Goal: Information Seeking & Learning: Learn about a topic

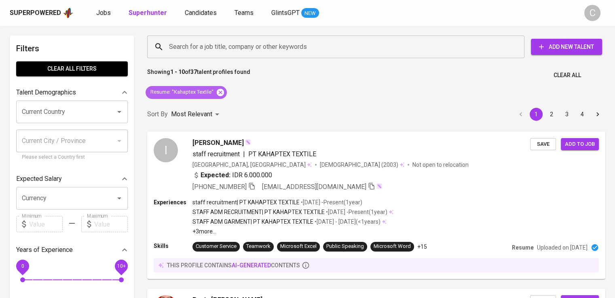
click at [217, 91] on icon at bounding box center [220, 91] width 7 height 7
click at [217, 107] on div "Most Relevant" at bounding box center [196, 114] width 51 height 15
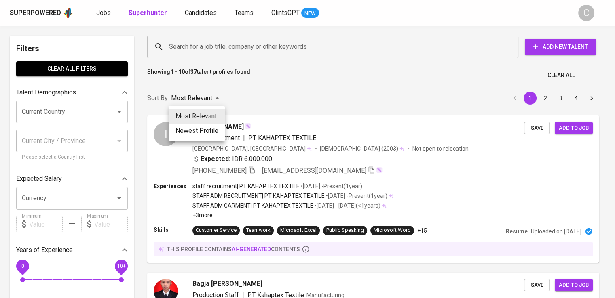
click at [231, 52] on div at bounding box center [307, 149] width 615 height 298
click at [231, 52] on div "Most Relevant Newest Profile" at bounding box center [307, 149] width 615 height 298
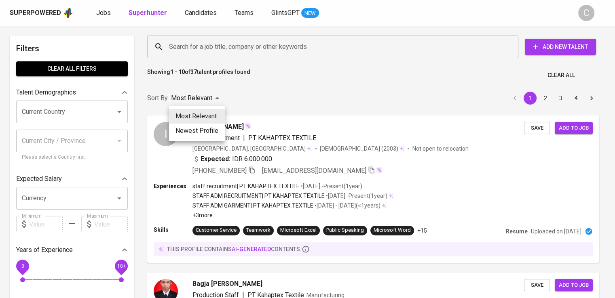
click at [231, 52] on div "Most Relevant Newest Profile" at bounding box center [307, 149] width 615 height 298
click at [211, 41] on div "Most Relevant Newest Profile" at bounding box center [307, 149] width 615 height 298
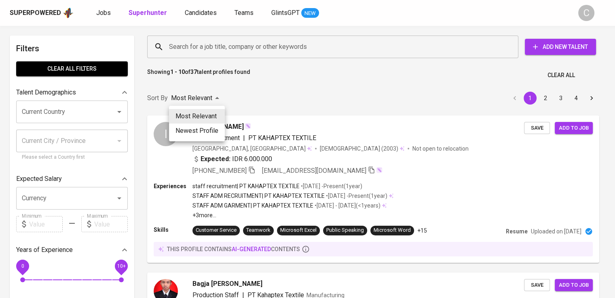
click at [211, 41] on div "Most Relevant Newest Profile" at bounding box center [307, 149] width 615 height 298
click at [214, 44] on div "Most Relevant Newest Profile" at bounding box center [307, 149] width 615 height 298
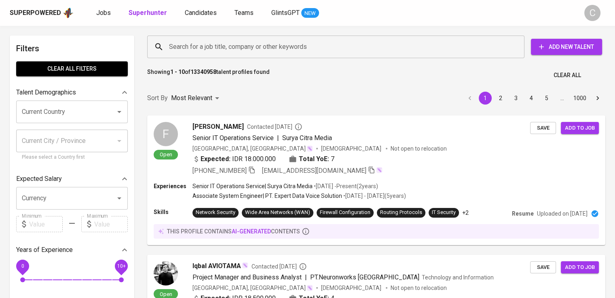
click at [214, 44] on div "Most Relevant Newest Profile" at bounding box center [307, 149] width 615 height 298
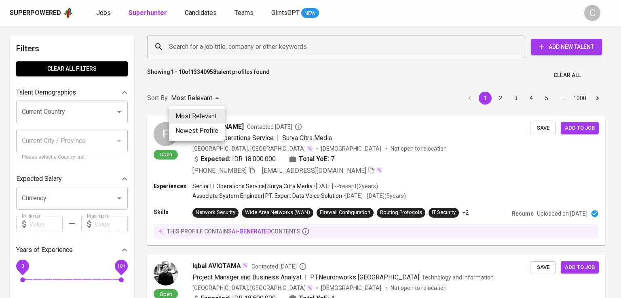
click at [214, 44] on div at bounding box center [310, 149] width 621 height 298
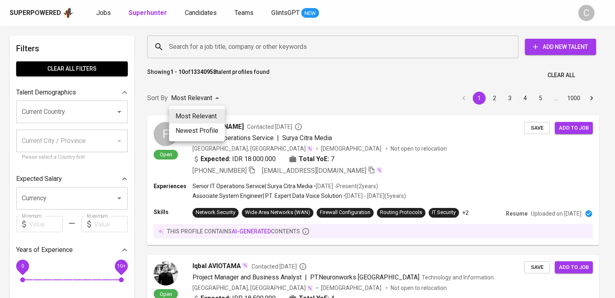
click at [214, 44] on div "Most Relevant Newest Profile" at bounding box center [307, 149] width 615 height 298
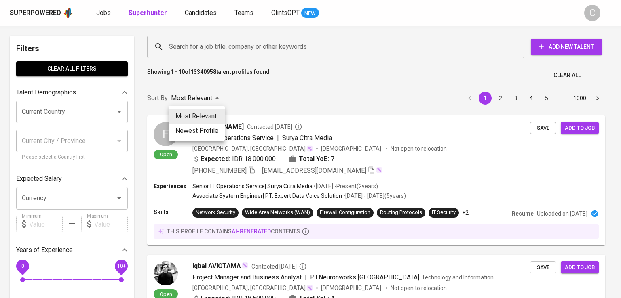
click at [219, 47] on div at bounding box center [310, 149] width 621 height 298
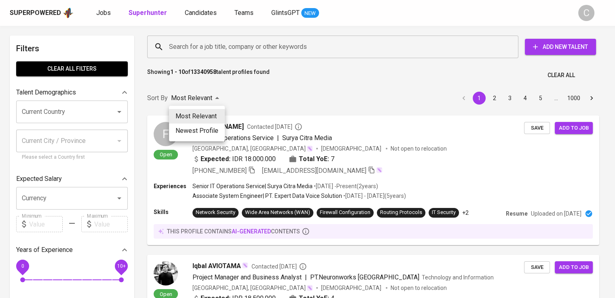
click at [219, 47] on div "Most Relevant Newest Profile" at bounding box center [307, 149] width 615 height 298
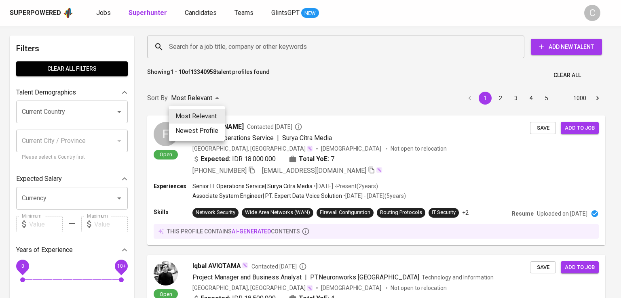
click at [219, 47] on div at bounding box center [310, 149] width 621 height 298
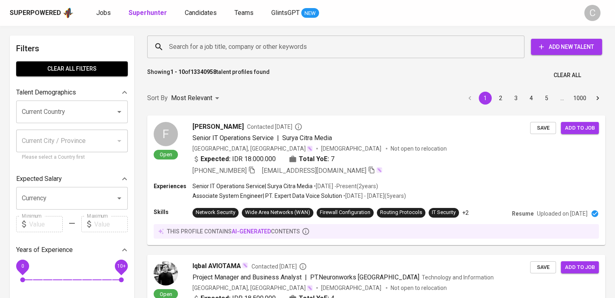
click at [268, 49] on input "Search for a job title, company or other keywords" at bounding box center [337, 46] width 341 height 15
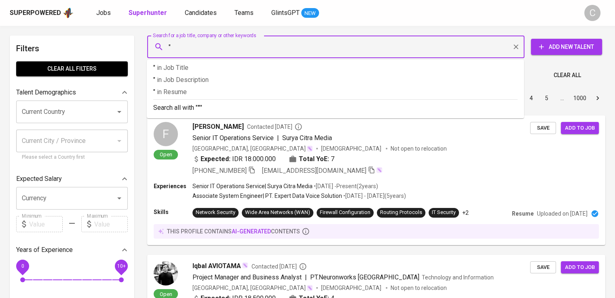
paste input "[PERSON_NAME] Buana"
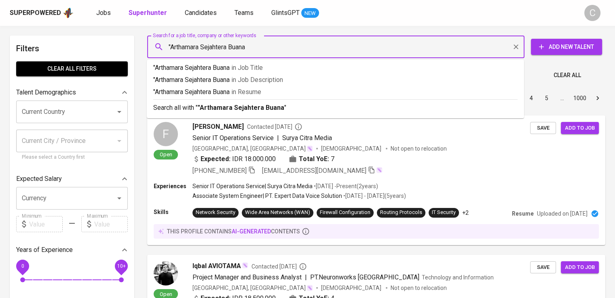
type input ""Arthamara Sejahtera Buana""
click at [267, 96] on p ""Arthamara Sejahtera Buana" in [GEOGRAPHIC_DATA]" at bounding box center [335, 92] width 364 height 10
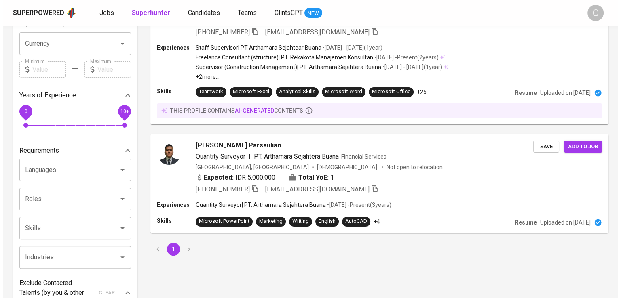
scroll to position [154, 0]
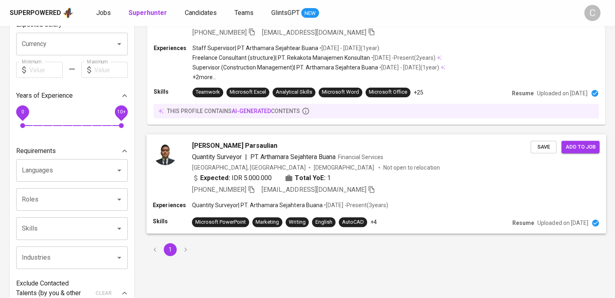
click at [368, 201] on p "• [DATE] - Present ( 3 years )" at bounding box center [354, 205] width 65 height 8
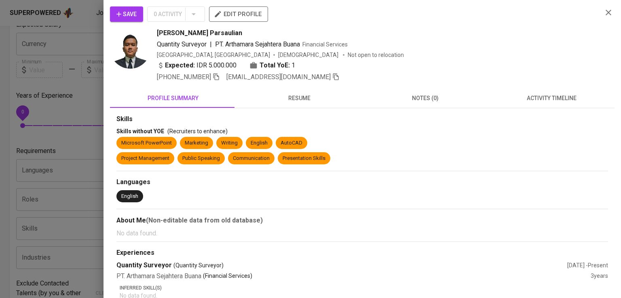
click at [507, 26] on div "Save 0 Activity edit profile" at bounding box center [353, 17] width 486 height 22
click at [216, 76] on icon "button" at bounding box center [216, 76] width 7 height 7
